Goal: Obtain resource: Download file/media

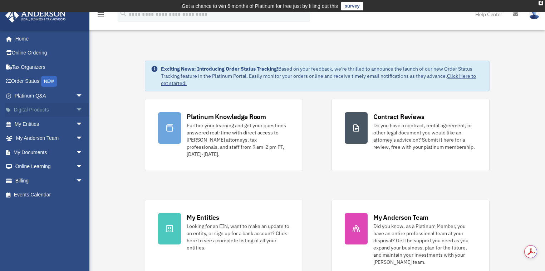
click at [76, 112] on span "arrow_drop_down" at bounding box center [83, 110] width 14 height 15
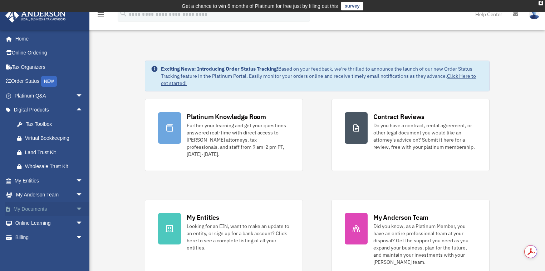
click at [76, 208] on span "arrow_drop_down" at bounding box center [83, 209] width 14 height 15
click at [60, 220] on link "Box" at bounding box center [52, 223] width 84 height 14
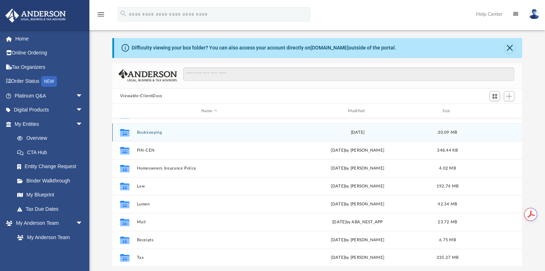
scroll to position [29, 0]
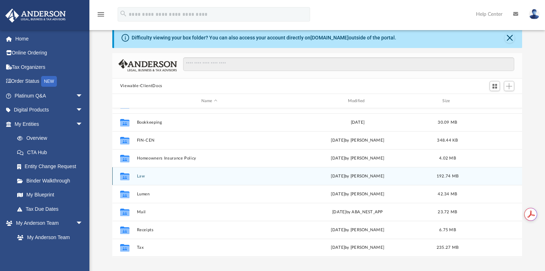
click at [140, 175] on button "Law" at bounding box center [209, 176] width 145 height 5
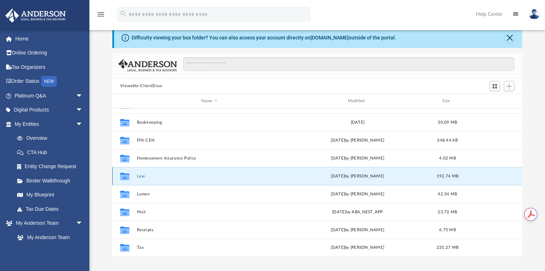
click at [140, 175] on button "Law" at bounding box center [209, 176] width 145 height 5
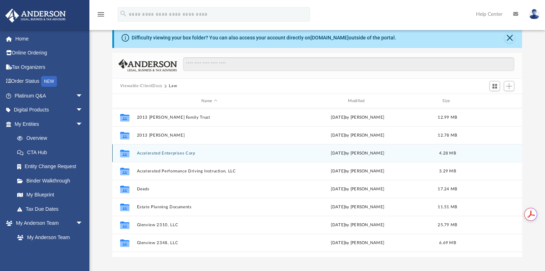
click at [157, 151] on button "Accelerated Enterprises Corp" at bounding box center [209, 153] width 145 height 5
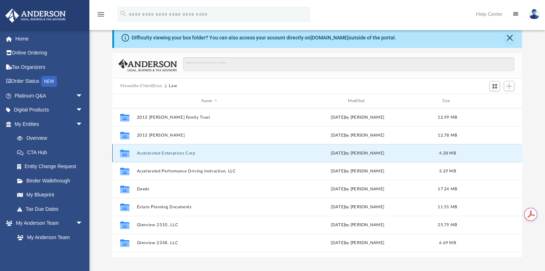
click at [157, 151] on button "Accelerated Enterprises Corp" at bounding box center [209, 153] width 145 height 5
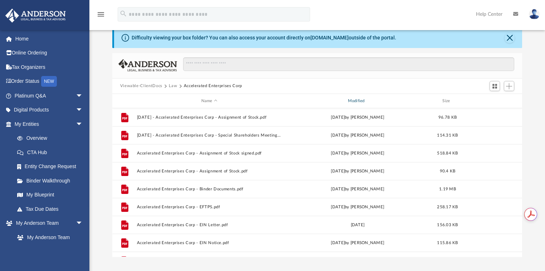
click at [364, 99] on div "Modified" at bounding box center [357, 101] width 145 height 6
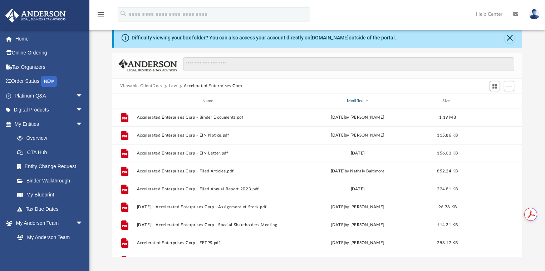
click at [364, 99] on div "Modified" at bounding box center [357, 101] width 145 height 6
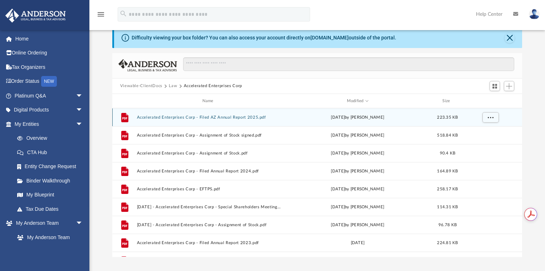
click at [249, 118] on button "Accelerated Enterprises Corp - Filed AZ Annual Report 2025.pdf" at bounding box center [209, 117] width 145 height 5
